Goal: Task Accomplishment & Management: Manage account settings

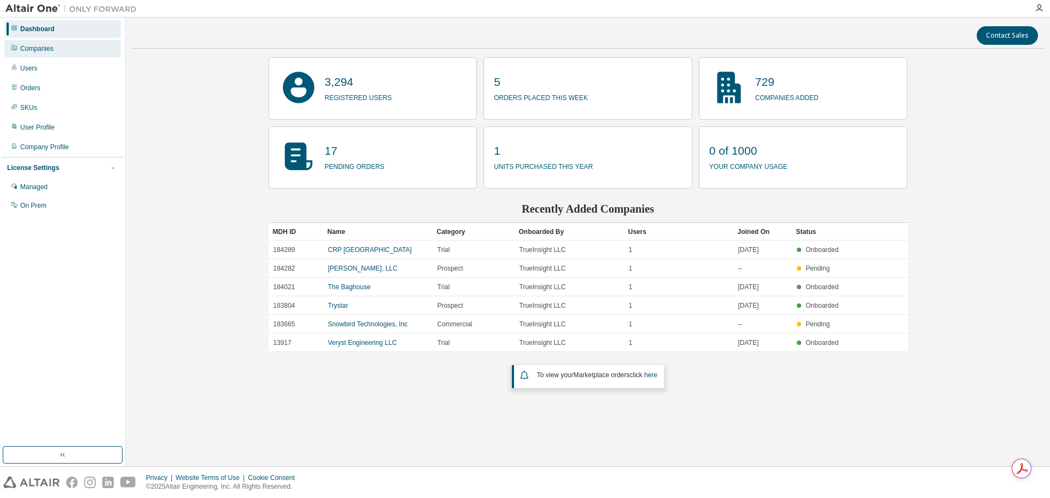
click at [51, 49] on div "Companies" at bounding box center [36, 48] width 33 height 9
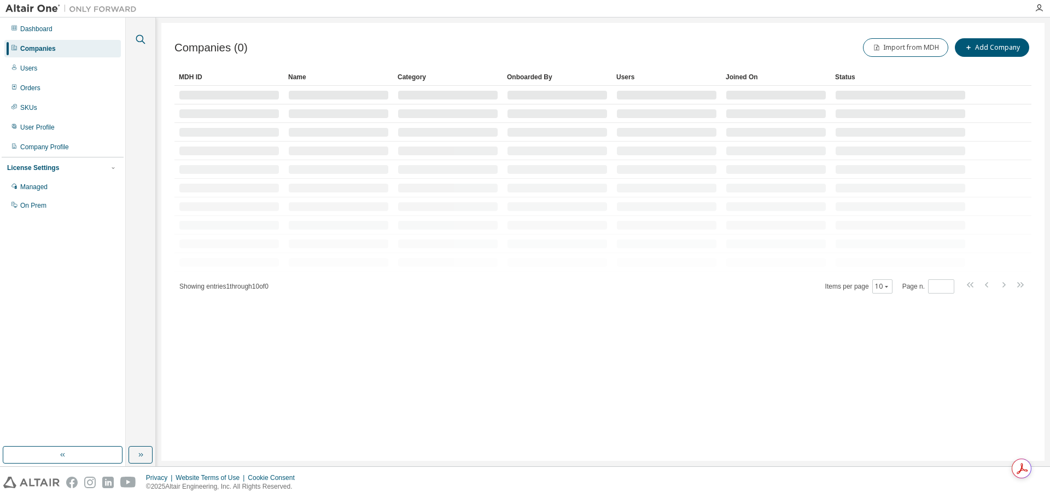
click at [142, 38] on icon "button" at bounding box center [140, 39] width 13 height 13
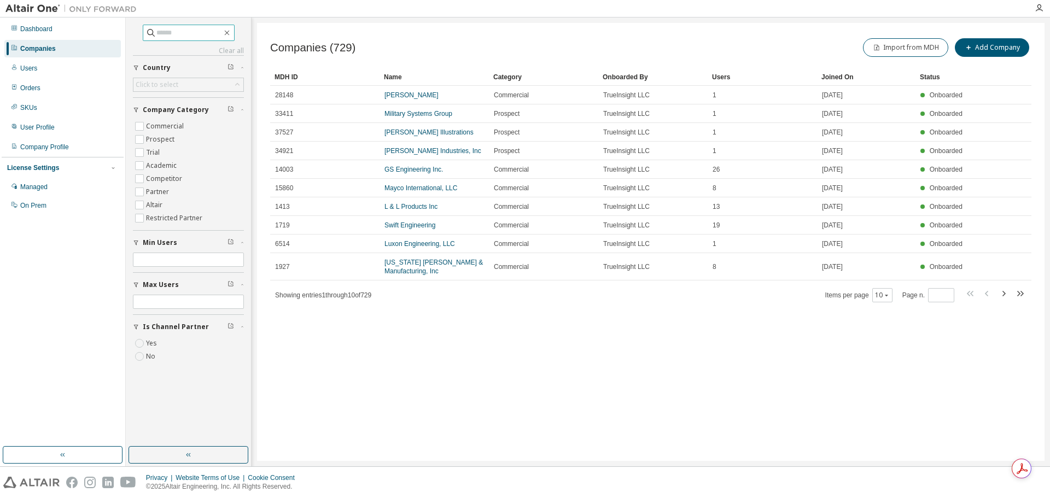
click at [190, 32] on input "text" at bounding box center [189, 32] width 66 height 11
type input "******"
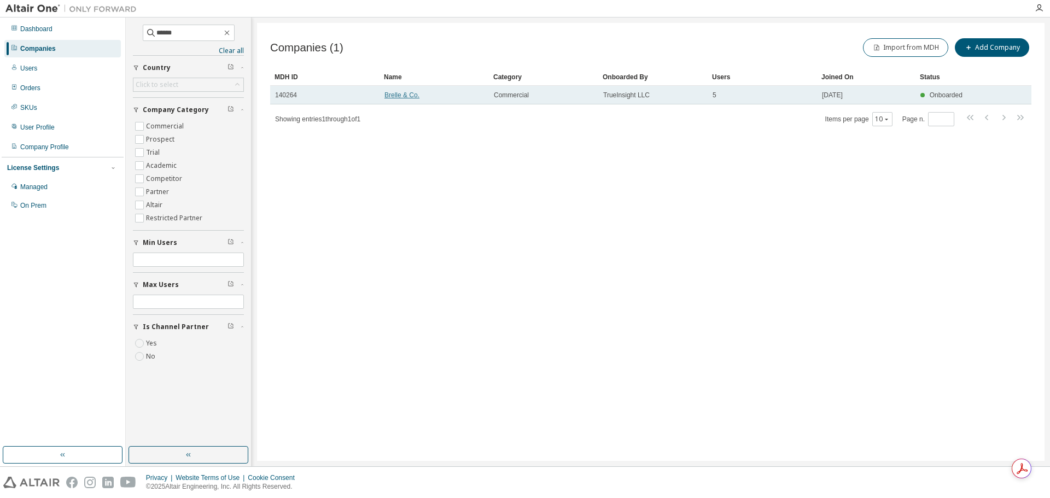
click at [402, 94] on link "Brelle & Co." at bounding box center [402, 95] width 35 height 8
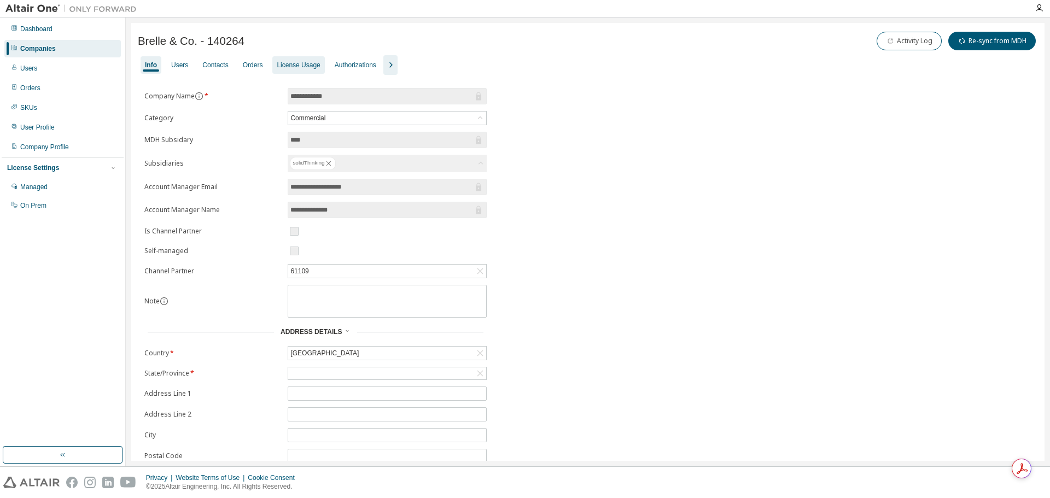
click at [290, 65] on div "License Usage" at bounding box center [298, 65] width 43 height 9
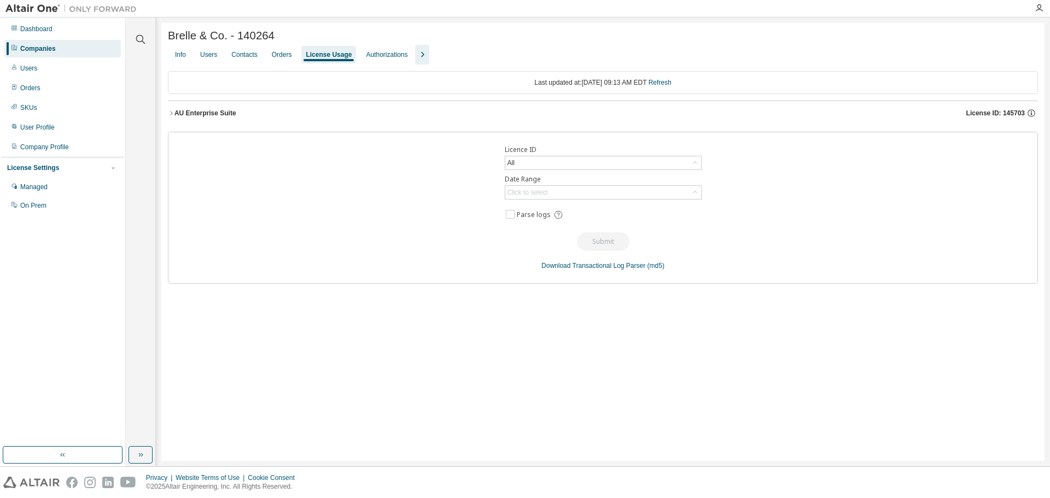
click at [171, 113] on icon "button" at bounding box center [171, 113] width 7 height 7
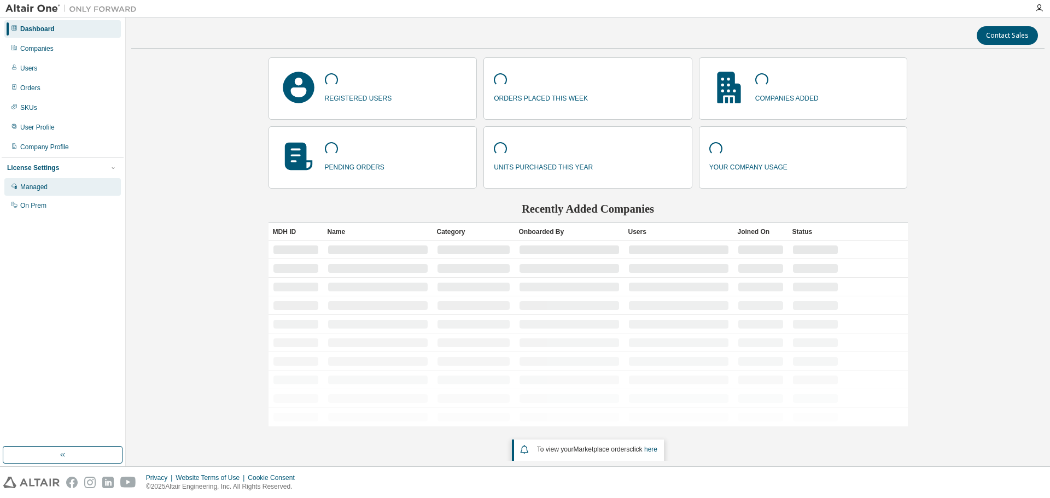
click at [47, 189] on div "Managed" at bounding box center [33, 187] width 27 height 9
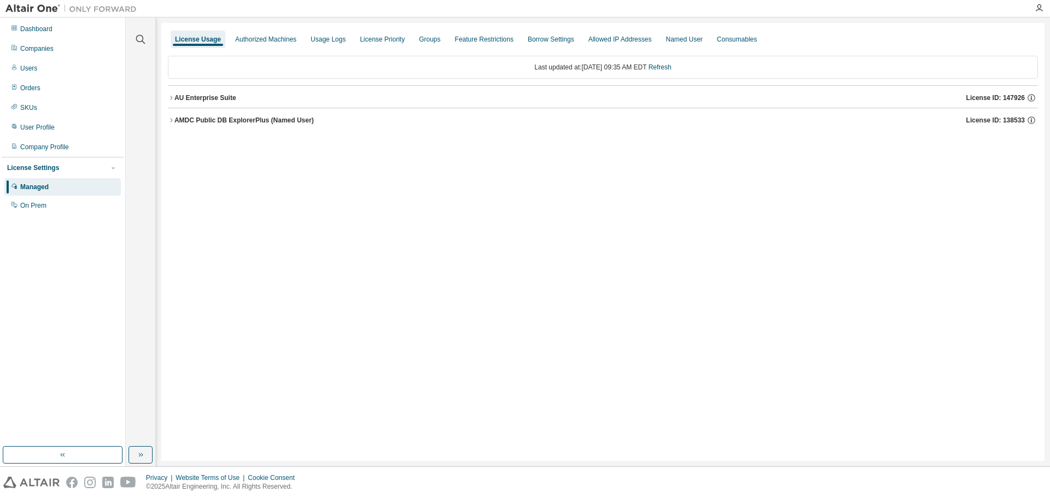
click at [171, 98] on icon "button" at bounding box center [171, 98] width 7 height 7
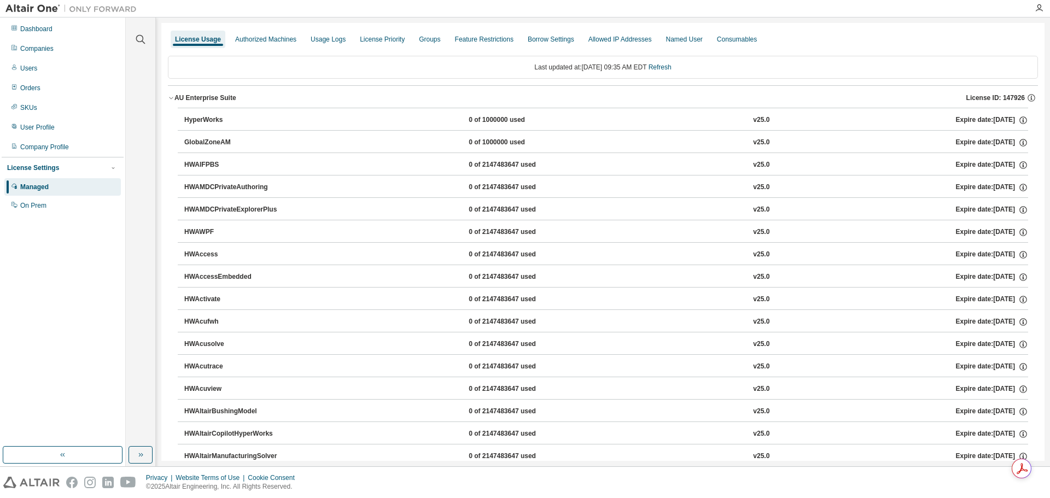
click at [216, 116] on div "HyperWorks" at bounding box center [233, 120] width 98 height 10
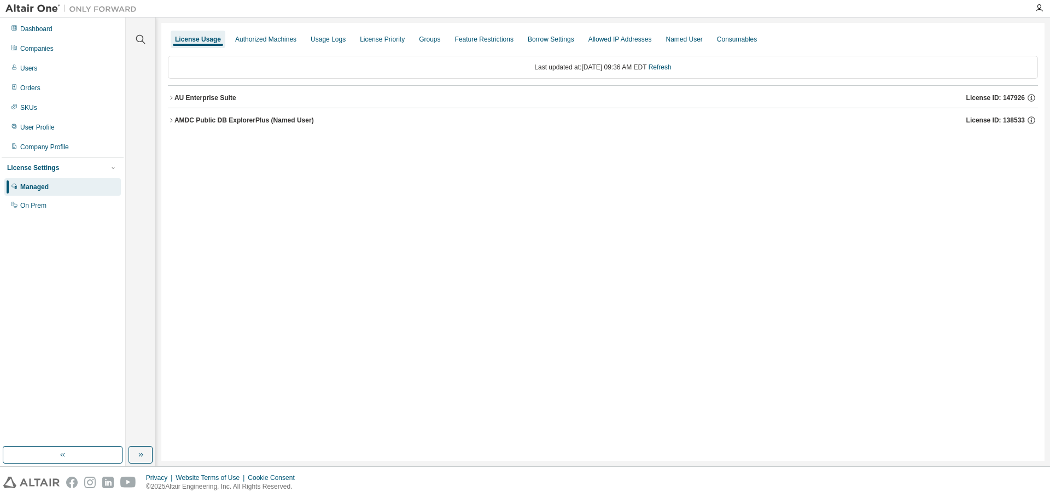
click at [171, 96] on icon "button" at bounding box center [171, 98] width 7 height 7
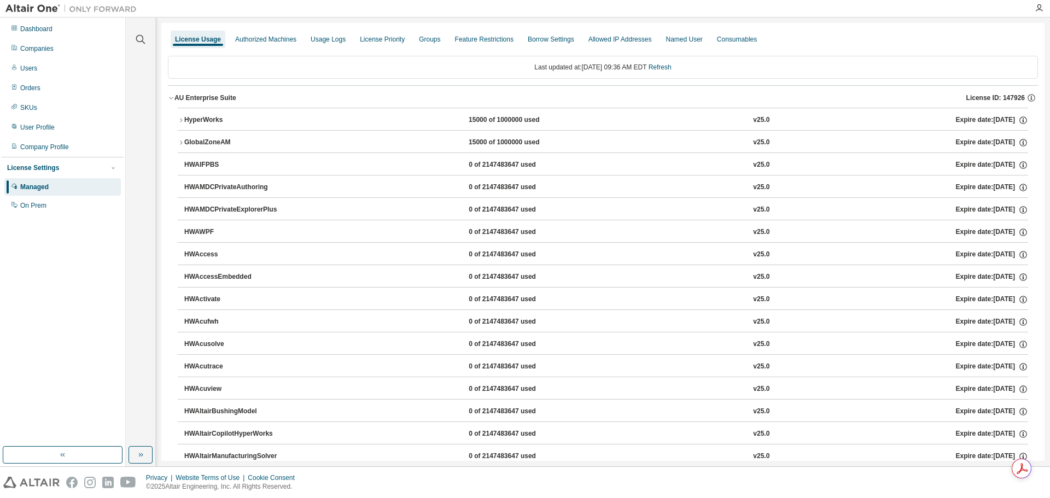
click at [178, 124] on button "HyperWorks 15000 of 1000000 used v25.0 Expire date: [DATE]" at bounding box center [603, 120] width 851 height 24
